Goal: Task Accomplishment & Management: Complete application form

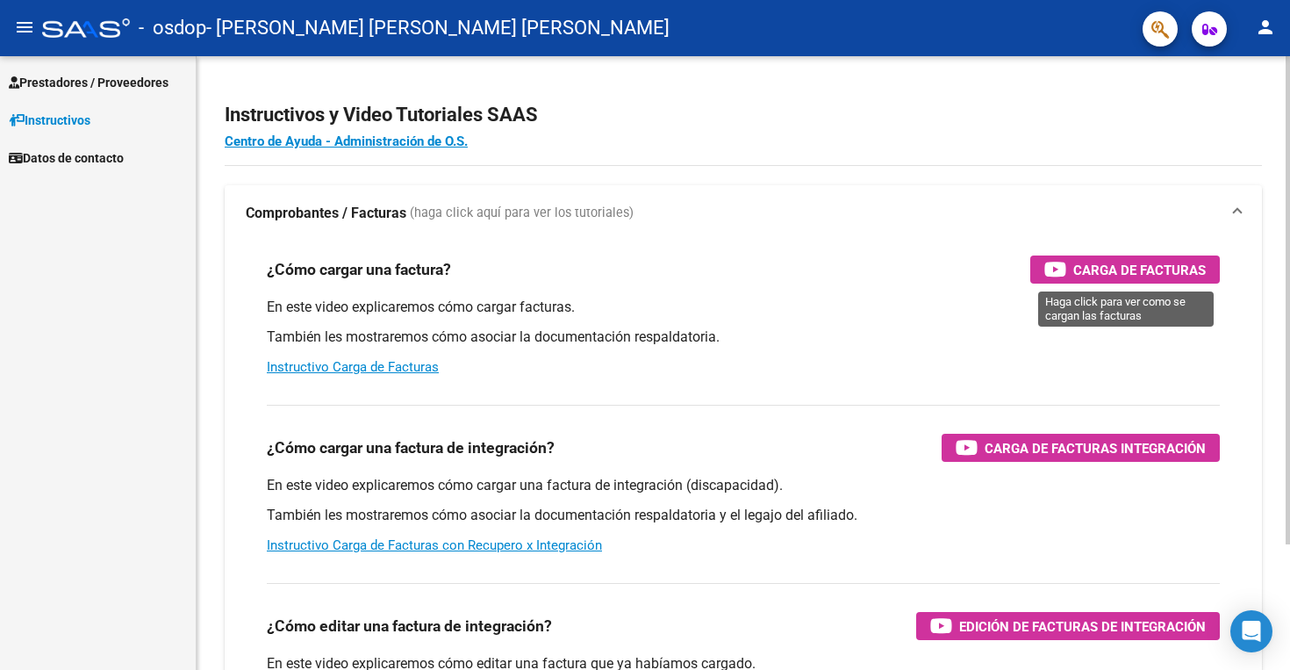
click at [1159, 271] on span "Carga de Facturas" at bounding box center [1139, 270] width 133 height 22
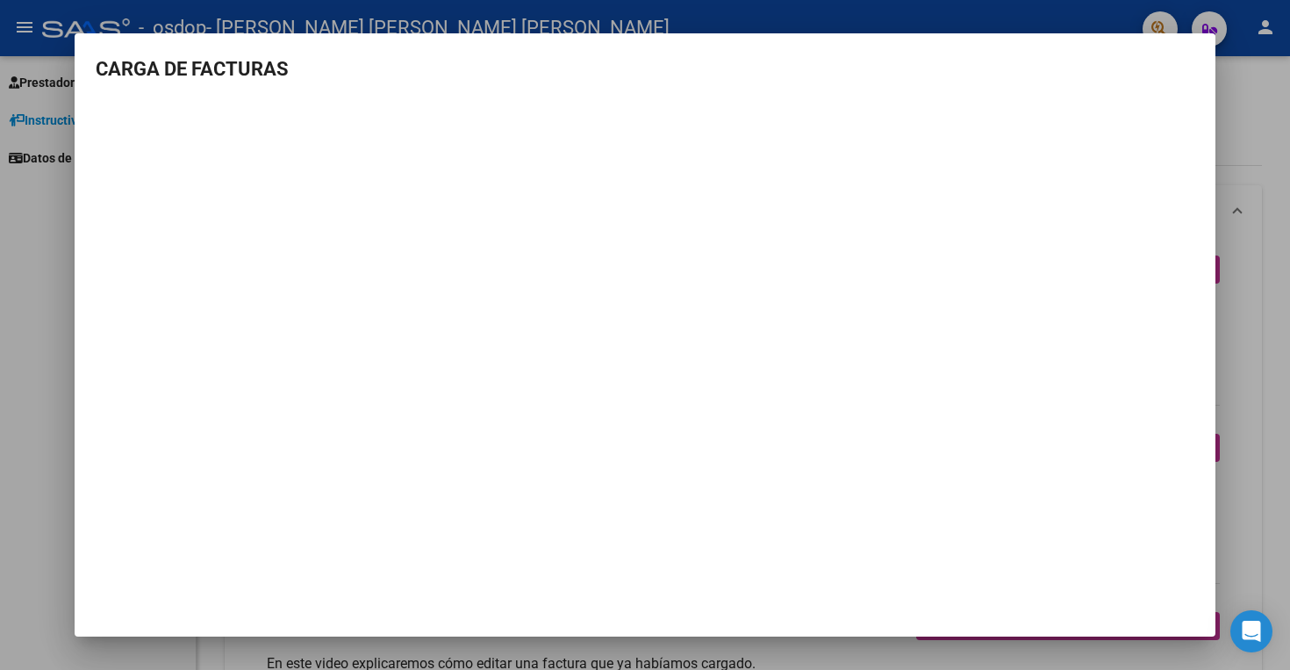
click at [1265, 112] on div at bounding box center [645, 335] width 1290 height 670
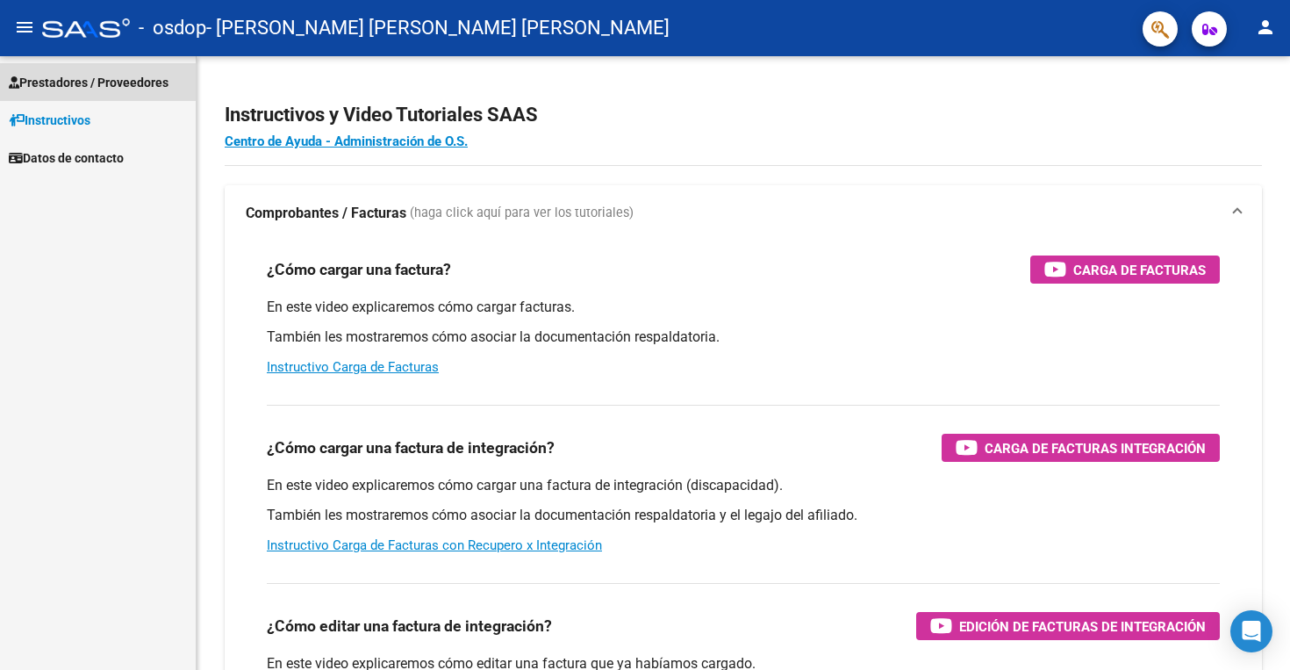
click at [86, 87] on span "Prestadores / Proveedores" at bounding box center [89, 82] width 160 height 19
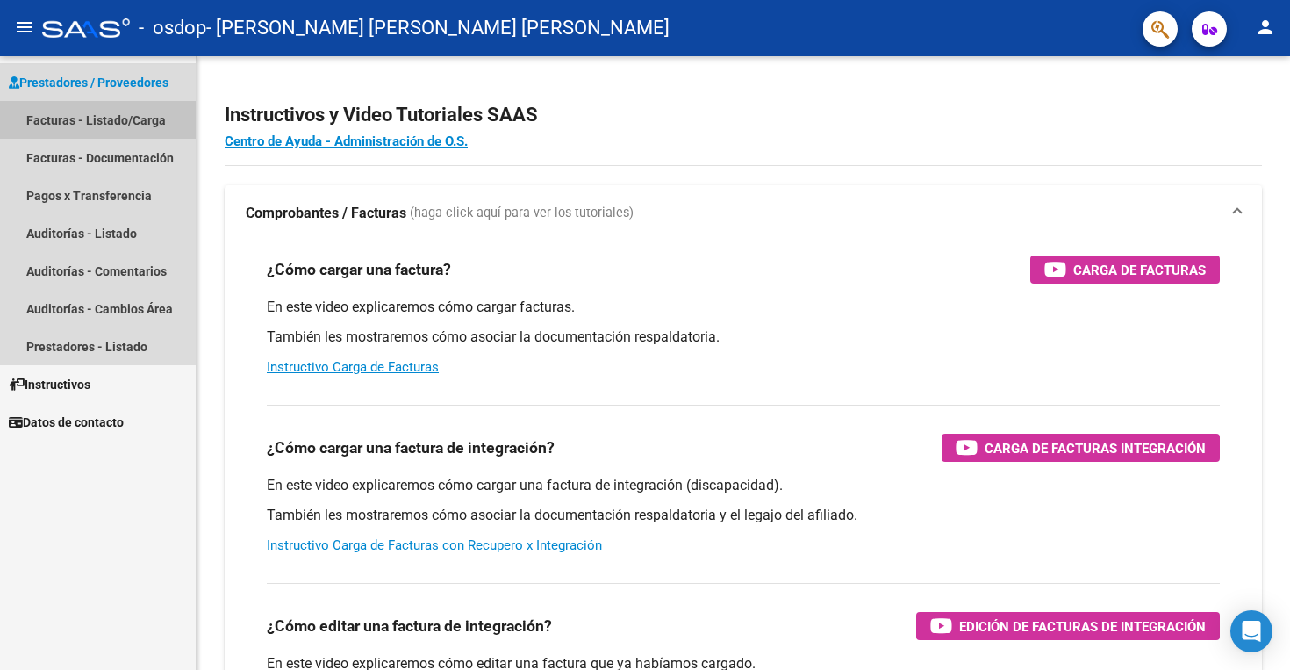
click at [82, 129] on link "Facturas - Listado/Carga" at bounding box center [98, 120] width 196 height 38
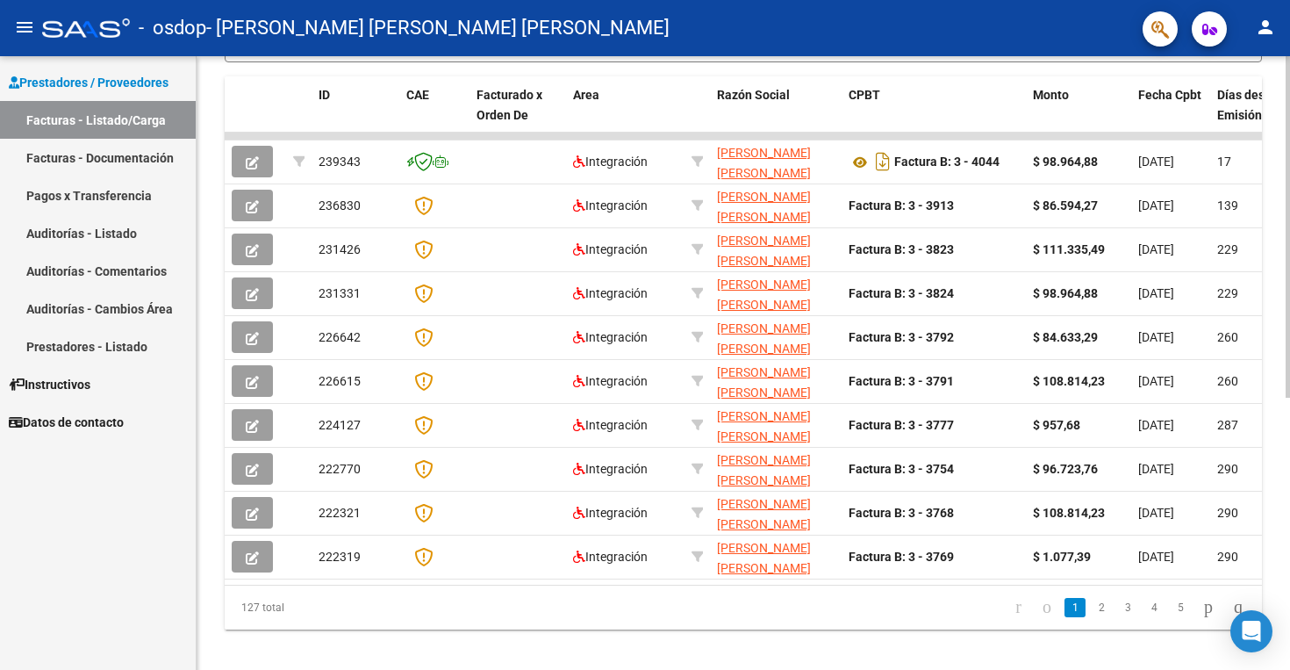
scroll to position [478, 0]
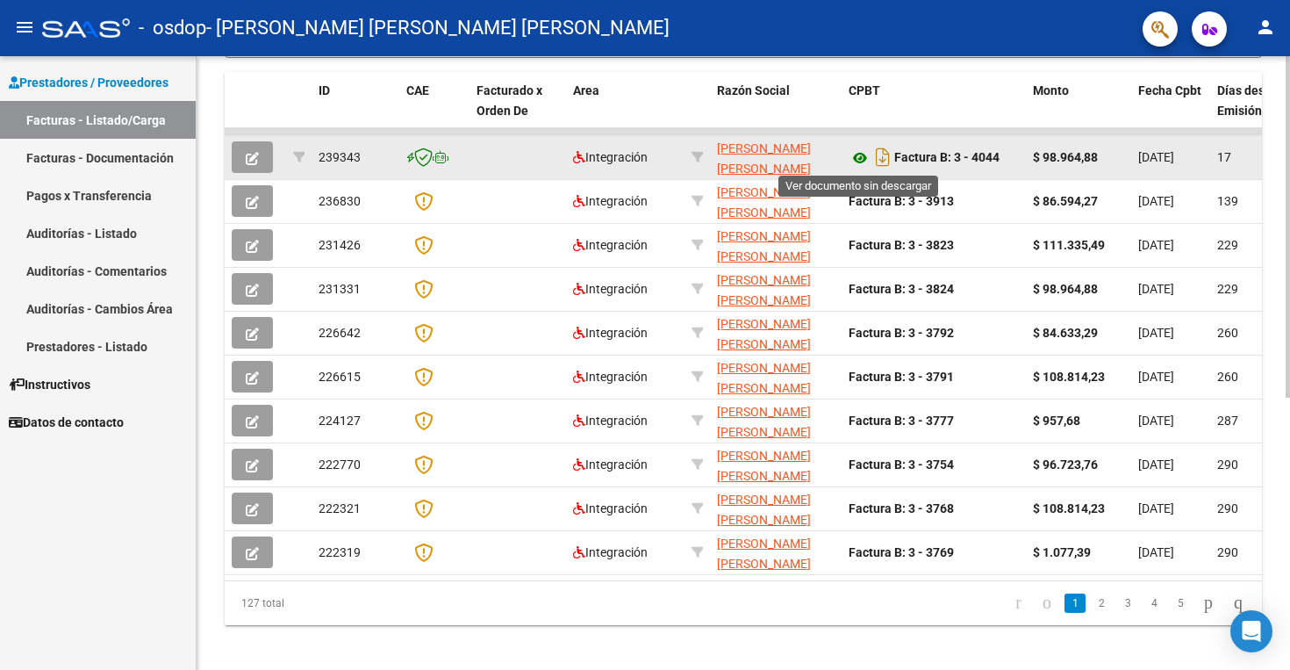
click at [860, 157] on icon at bounding box center [860, 157] width 23 height 21
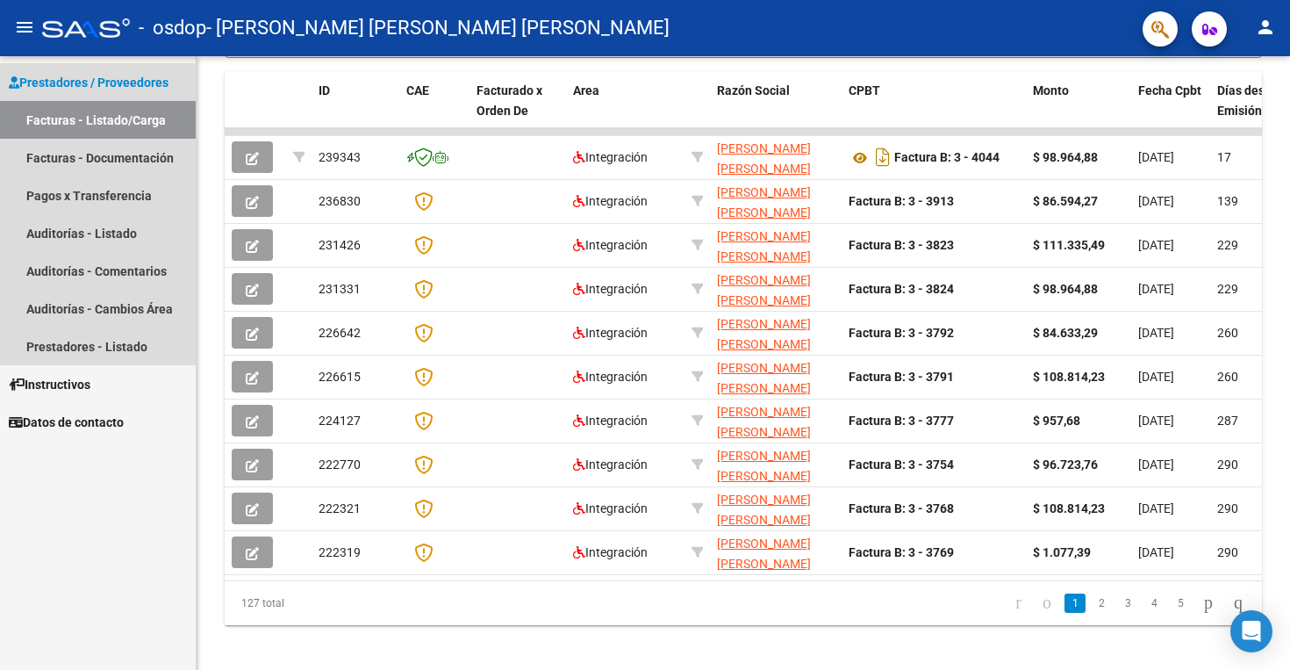
click at [139, 126] on link "Facturas - Listado/Carga" at bounding box center [98, 120] width 196 height 38
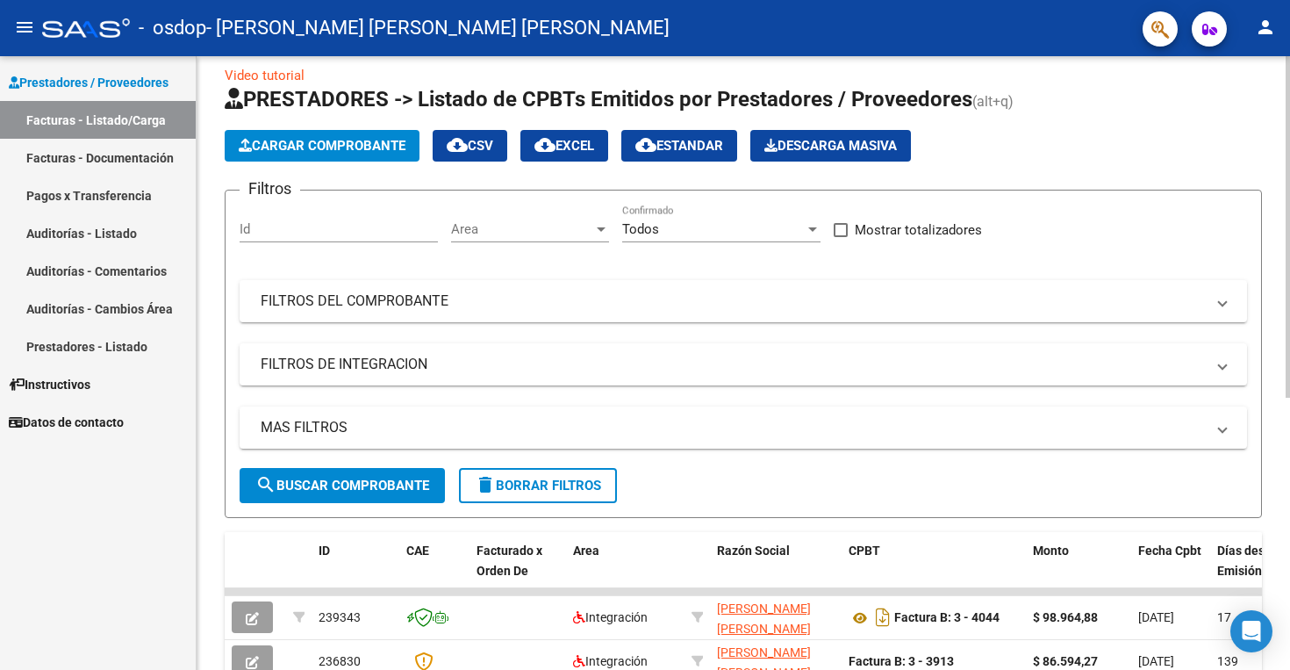
scroll to position [4, 0]
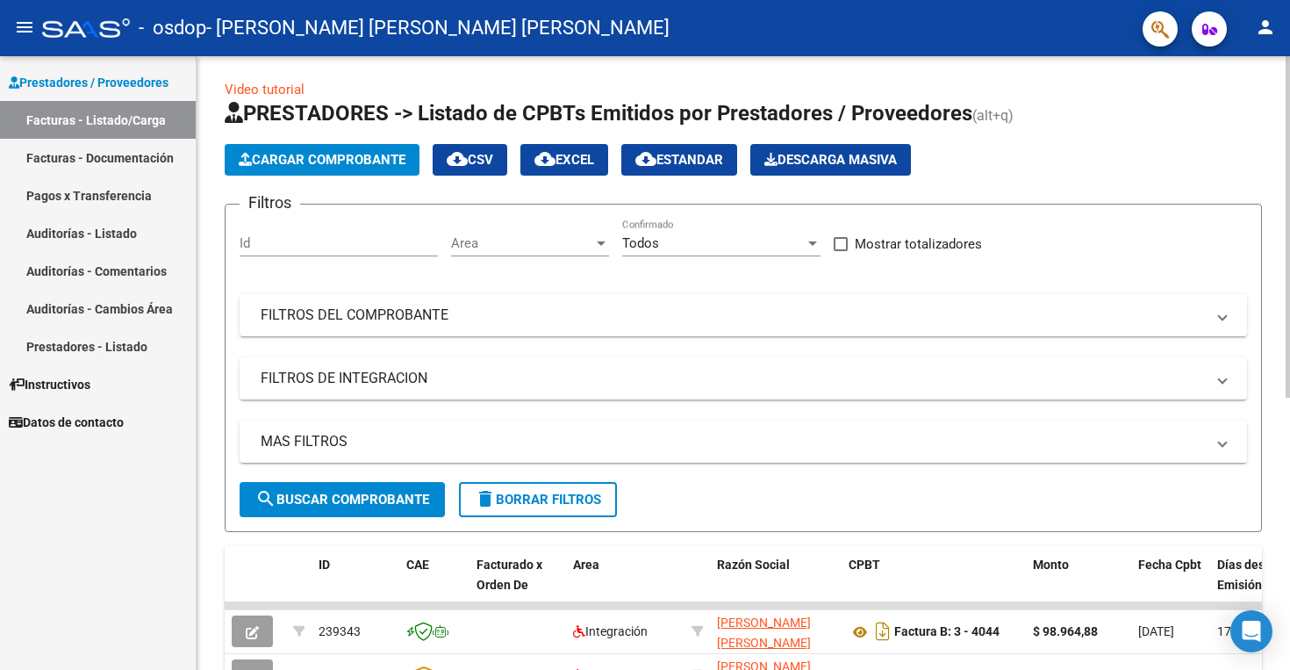
click at [369, 160] on span "Cargar Comprobante" at bounding box center [322, 160] width 167 height 16
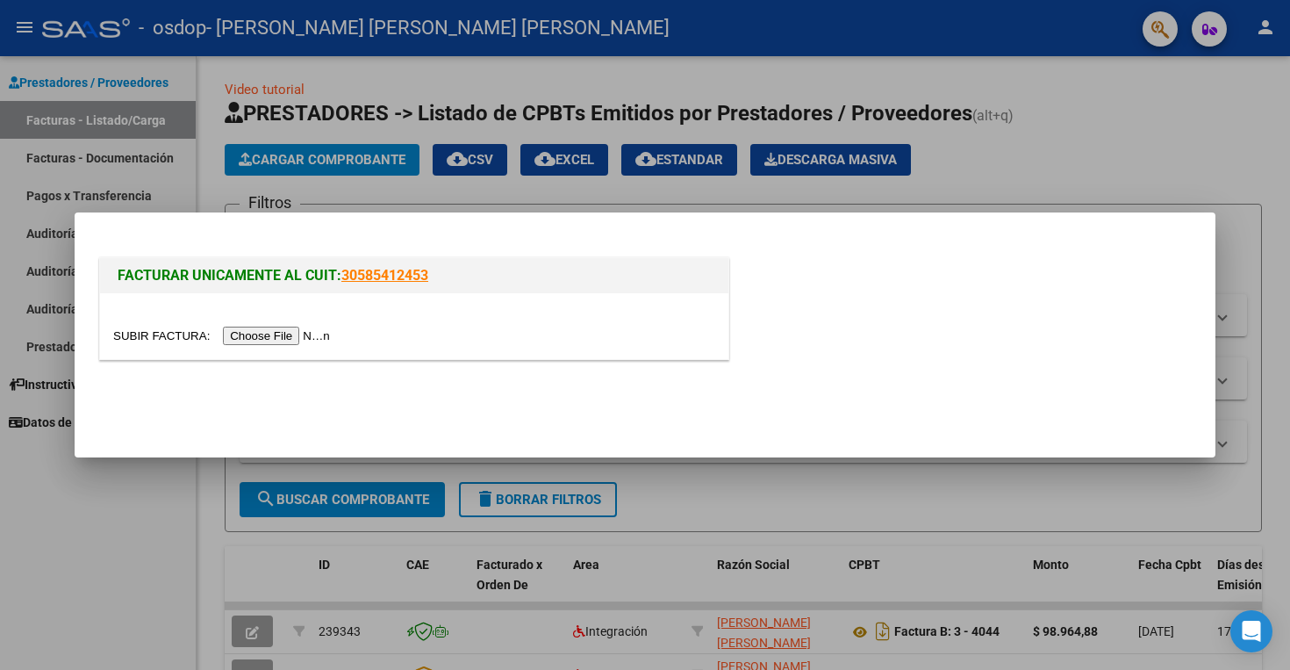
click at [299, 335] on input "file" at bounding box center [224, 335] width 222 height 18
click at [1037, 154] on div at bounding box center [645, 335] width 1290 height 670
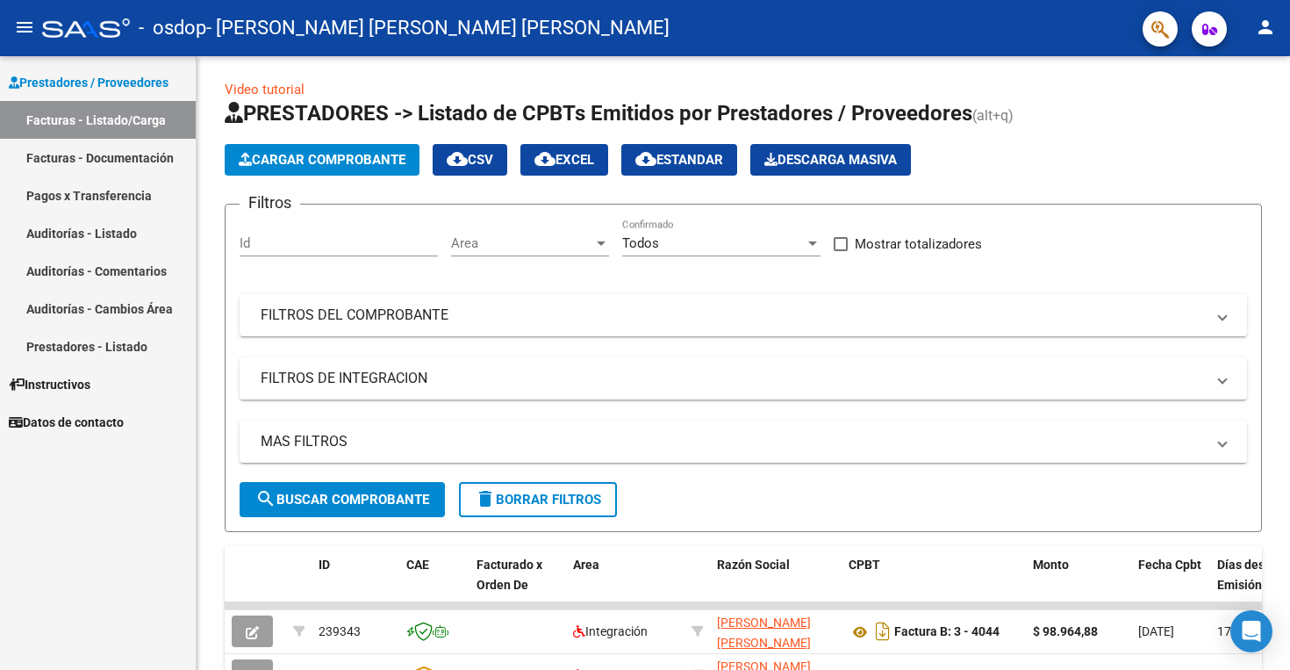
click at [87, 118] on link "Facturas - Listado/Carga" at bounding box center [98, 120] width 196 height 38
click at [262, 87] on link "Video tutorial" at bounding box center [265, 90] width 80 height 16
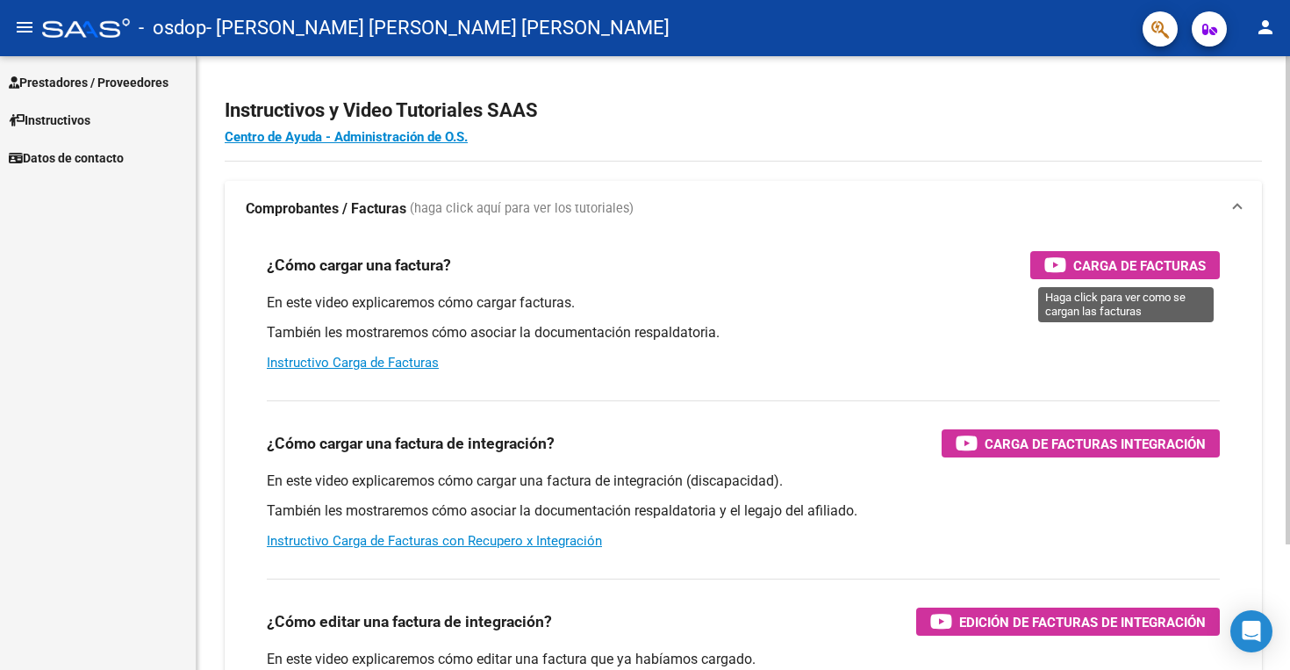
click at [1111, 269] on span "Carga de Facturas" at bounding box center [1139, 266] width 133 height 22
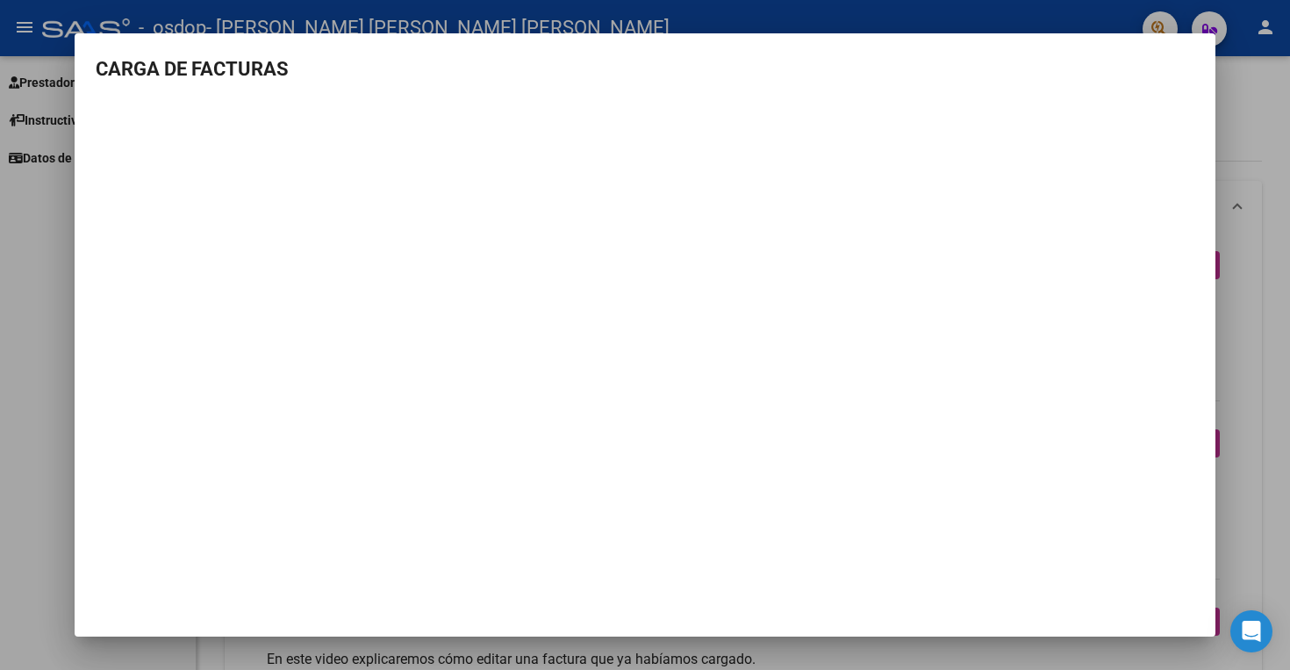
click at [1272, 97] on div at bounding box center [645, 335] width 1290 height 670
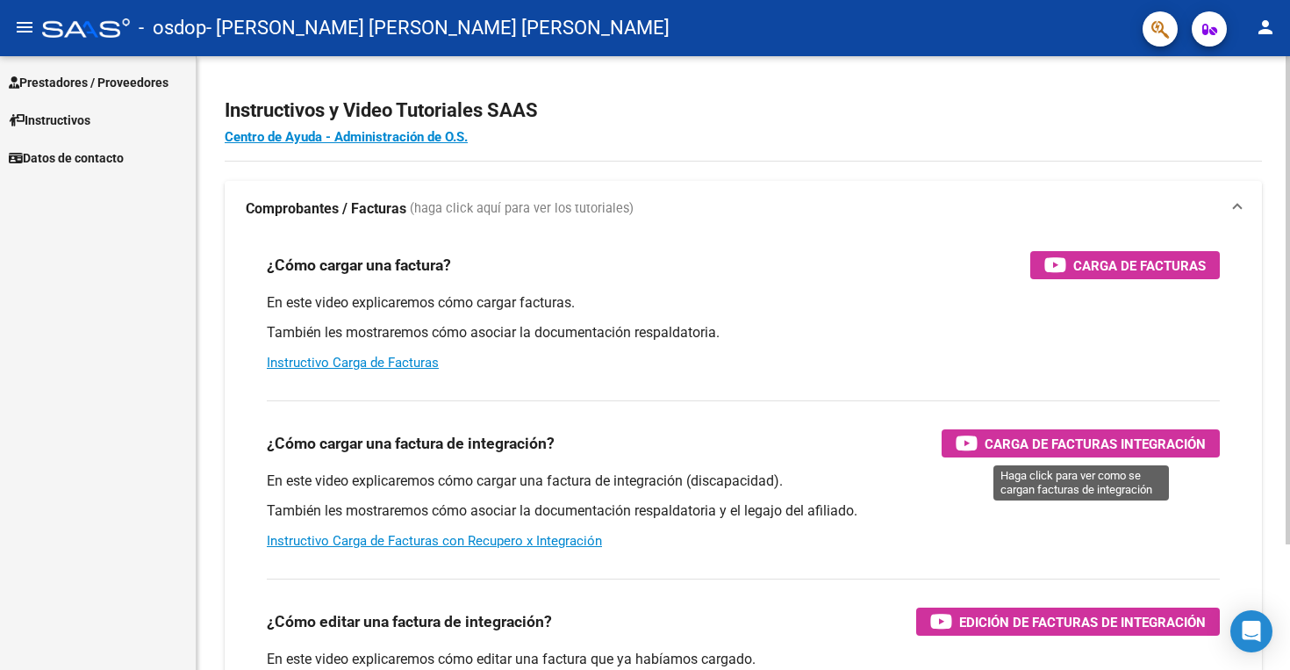
click at [1037, 444] on span "Carga de Facturas Integración" at bounding box center [1095, 444] width 221 height 22
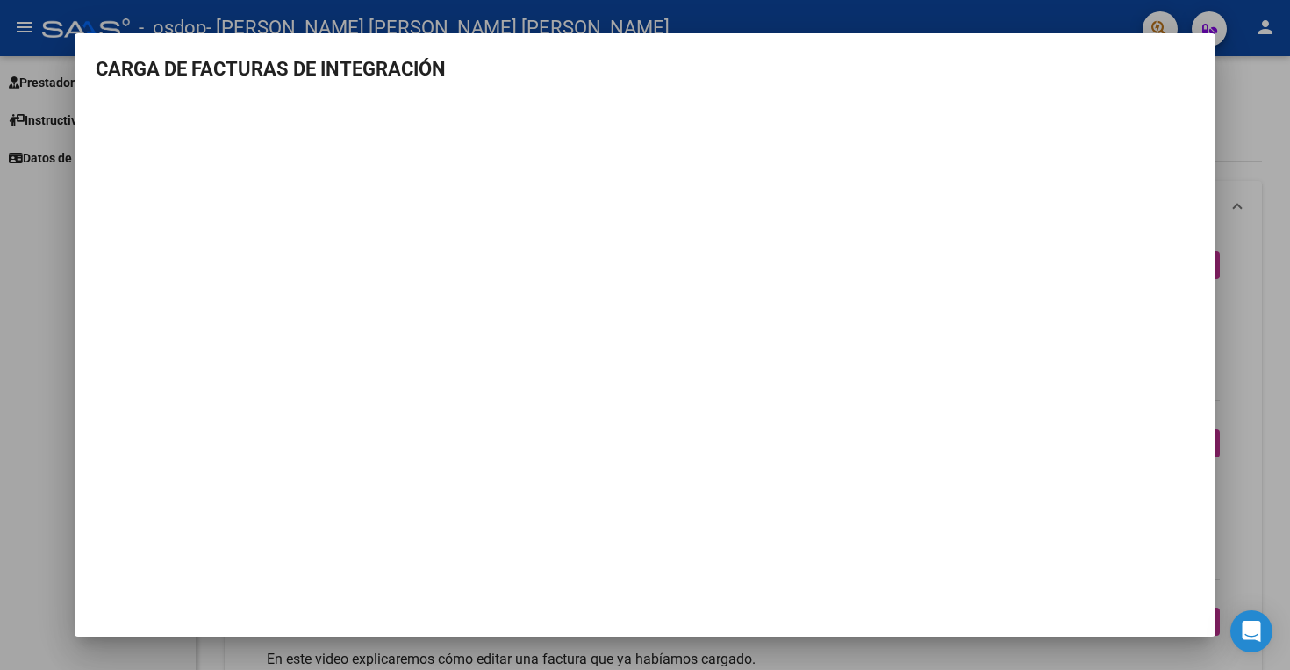
click at [21, 197] on div at bounding box center [645, 335] width 1290 height 670
